Goal: Navigation & Orientation: Find specific page/section

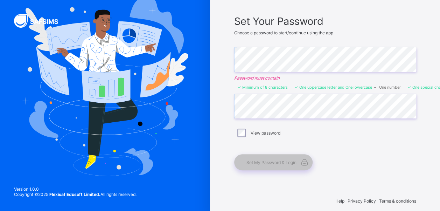
scroll to position [50, 0]
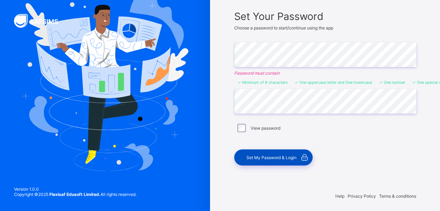
click at [265, 152] on div "Set My Password & Login" at bounding box center [273, 157] width 78 height 16
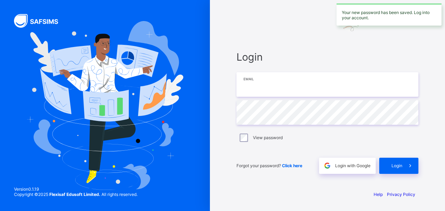
click at [258, 84] on input "email" at bounding box center [327, 84] width 182 height 24
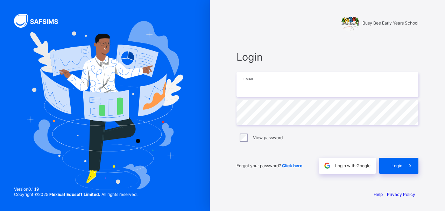
type input "**********"
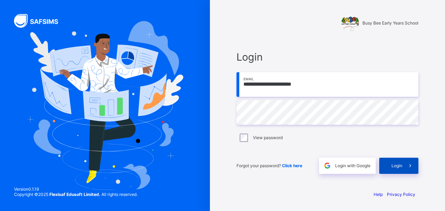
click at [401, 164] on span "Login" at bounding box center [396, 165] width 11 height 5
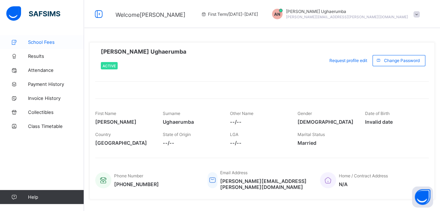
click at [50, 41] on span "School Fees" at bounding box center [56, 42] width 56 height 6
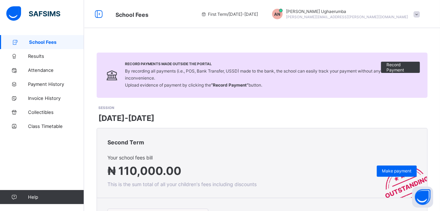
click at [419, 14] on span at bounding box center [416, 14] width 6 height 6
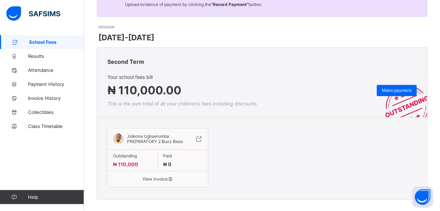
scroll to position [85, 0]
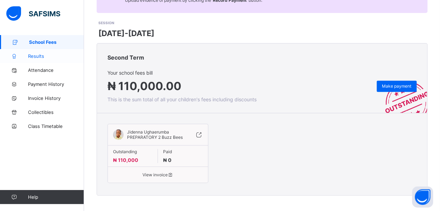
click at [36, 56] on span "Results" at bounding box center [56, 56] width 56 height 6
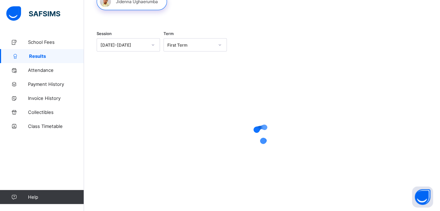
scroll to position [53, 0]
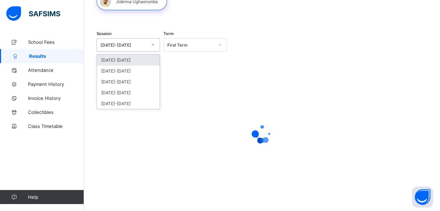
click at [155, 45] on icon at bounding box center [153, 44] width 4 height 7
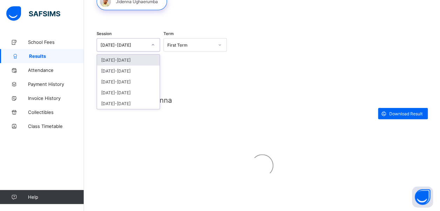
click at [108, 59] on div "[DATE]-[DATE]" at bounding box center [128, 60] width 63 height 11
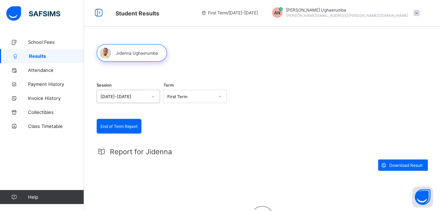
scroll to position [0, 0]
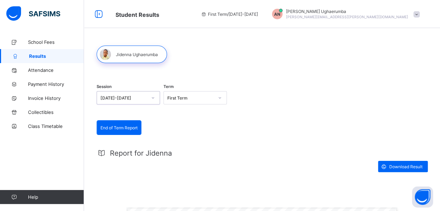
click at [127, 56] on div at bounding box center [132, 53] width 70 height 17
click at [127, 57] on div at bounding box center [132, 53] width 70 height 17
click at [134, 59] on div at bounding box center [132, 53] width 70 height 17
click at [124, 58] on div at bounding box center [132, 53] width 70 height 17
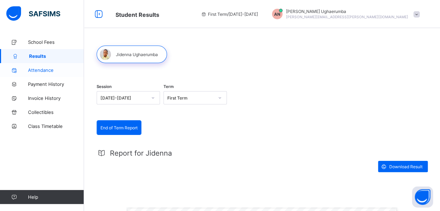
click at [45, 69] on span "Attendance" at bounding box center [56, 70] width 56 height 6
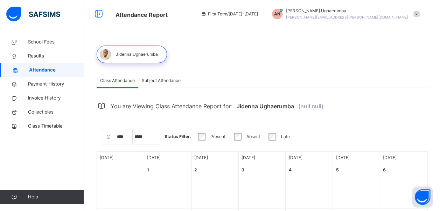
select select "****"
select select "*"
click at [47, 82] on span "Payment History" at bounding box center [56, 83] width 56 height 7
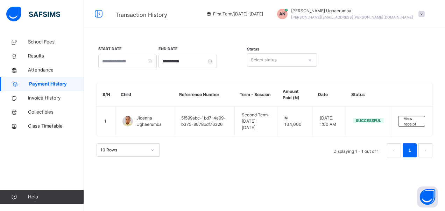
click at [267, 56] on div "Select status" at bounding box center [264, 59] width 26 height 13
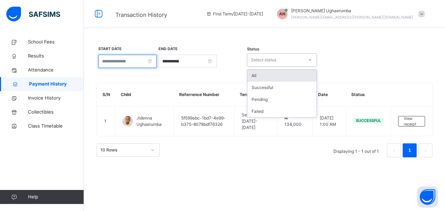
click at [157, 60] on input at bounding box center [127, 61] width 58 height 13
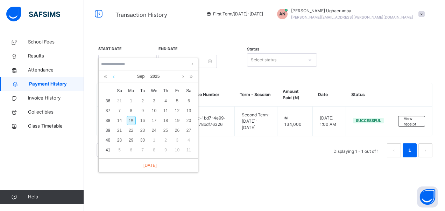
click at [113, 77] on link at bounding box center [113, 76] width 5 height 12
click at [145, 140] on div "26" at bounding box center [142, 139] width 9 height 9
type input "**********"
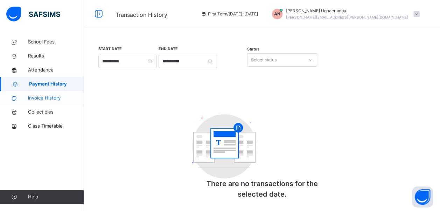
click at [37, 98] on span "Invoice History" at bounding box center [56, 97] width 56 height 7
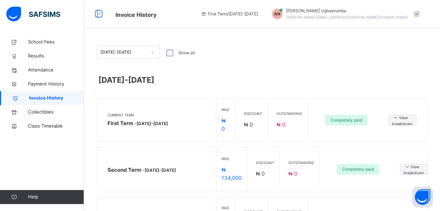
scroll to position [30, 0]
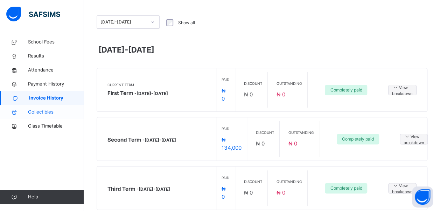
click at [36, 111] on span "Collectibles" at bounding box center [56, 111] width 56 height 7
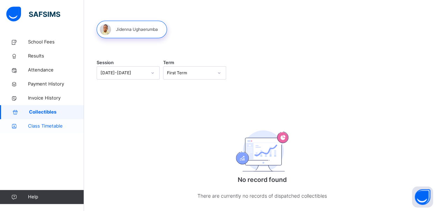
click at [36, 124] on span "Class Timetable" at bounding box center [56, 125] width 56 height 7
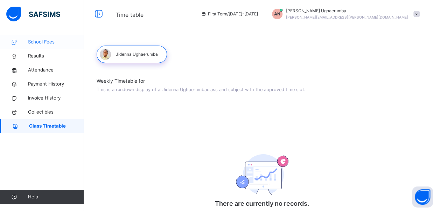
click at [37, 43] on span "School Fees" at bounding box center [56, 41] width 56 height 7
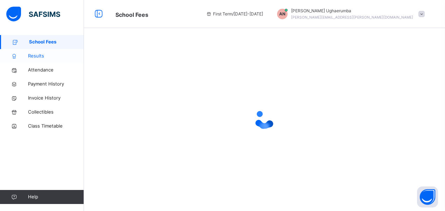
click at [37, 57] on span "Results" at bounding box center [56, 55] width 56 height 7
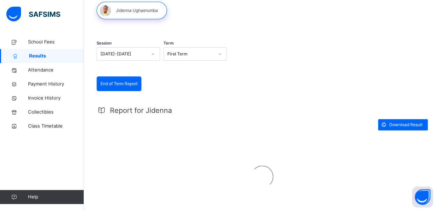
scroll to position [69, 0]
